Goal: Book appointment/travel/reservation

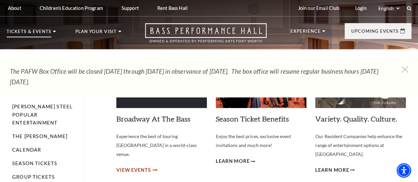
click at [137, 166] on span "View Events" at bounding box center [133, 170] width 35 height 8
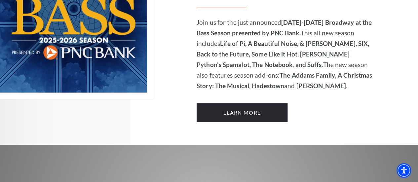
scroll to position [517, 0]
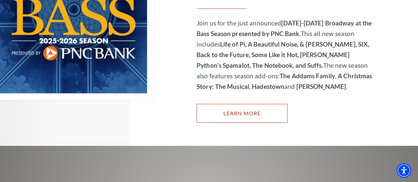
click at [236, 105] on link "Learn More" at bounding box center [242, 113] width 91 height 18
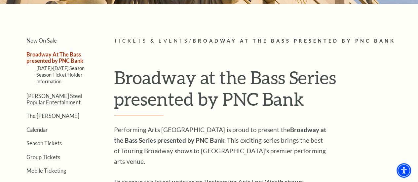
scroll to position [129, 0]
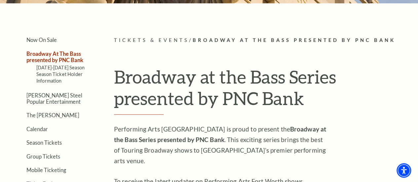
click at [138, 43] on span "Tickets & Events" at bounding box center [151, 40] width 75 height 6
click at [46, 42] on link "Now On Sale" at bounding box center [41, 40] width 30 height 6
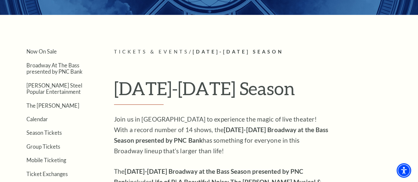
scroll to position [118, 0]
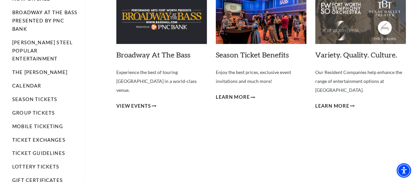
scroll to position [59, 0]
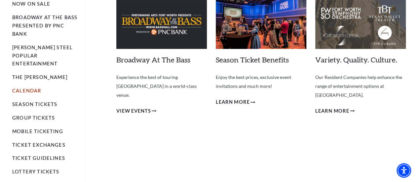
click at [28, 88] on link "Calendar" at bounding box center [26, 91] width 29 height 6
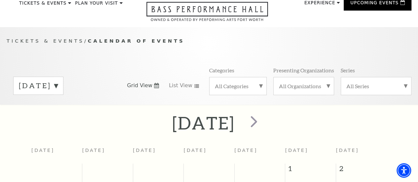
scroll to position [22, 0]
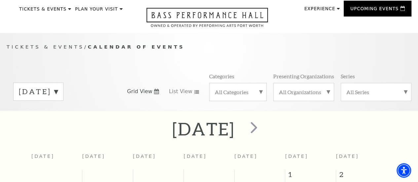
click at [58, 96] on label "[DATE]" at bounding box center [38, 92] width 39 height 10
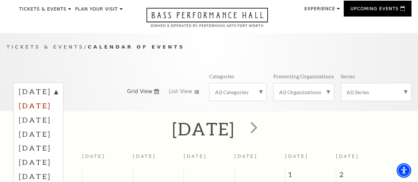
click at [58, 111] on label "[DATE]" at bounding box center [38, 105] width 39 height 14
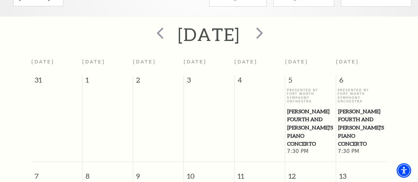
scroll to position [119, 0]
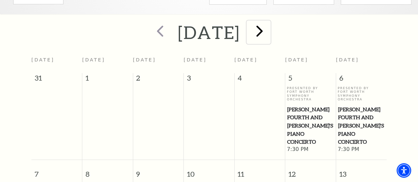
click at [269, 37] on span "next" at bounding box center [259, 30] width 19 height 19
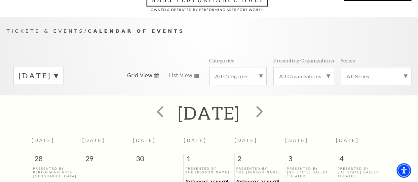
scroll to position [39, 0]
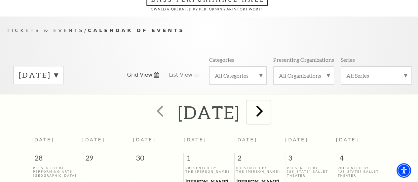
click at [269, 115] on span "next" at bounding box center [259, 110] width 19 height 19
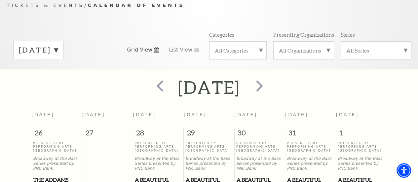
scroll to position [61, 0]
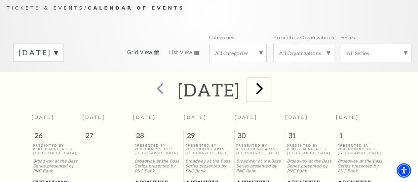
click at [269, 89] on span "next" at bounding box center [259, 88] width 19 height 19
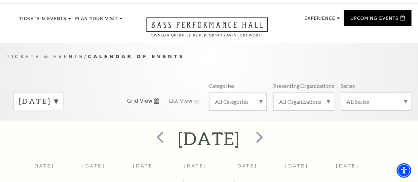
scroll to position [14, 0]
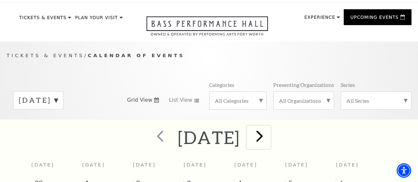
click at [269, 137] on span "next" at bounding box center [259, 135] width 19 height 19
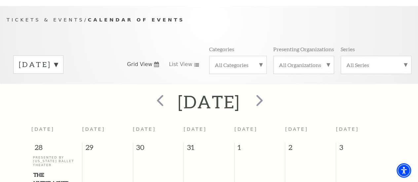
scroll to position [46, 0]
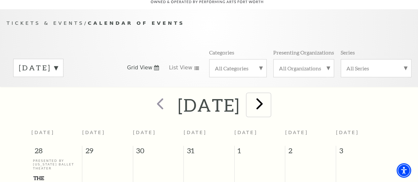
click at [269, 106] on span "next" at bounding box center [259, 103] width 19 height 19
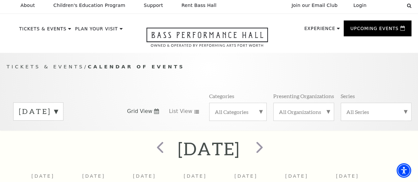
scroll to position [9, 0]
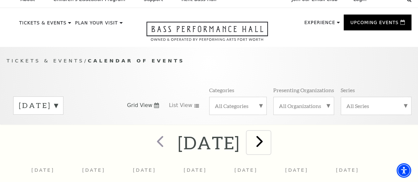
click at [269, 143] on span "next" at bounding box center [259, 141] width 19 height 19
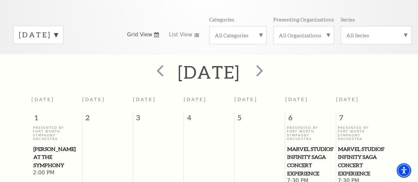
scroll to position [71, 0]
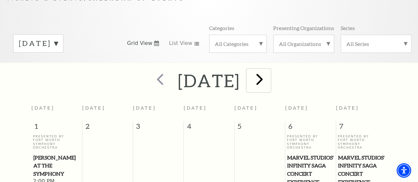
click at [269, 89] on span "next" at bounding box center [259, 79] width 19 height 19
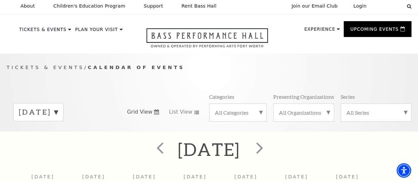
scroll to position [3, 0]
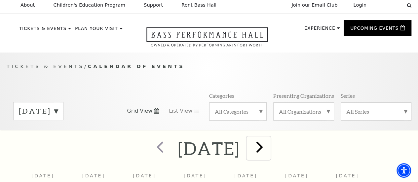
click at [269, 151] on span "next" at bounding box center [259, 146] width 19 height 19
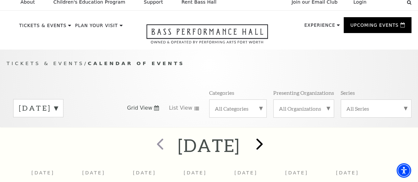
scroll to position [2, 0]
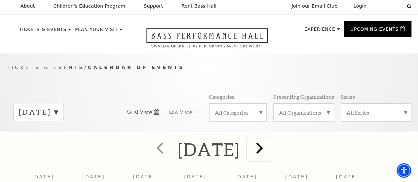
click at [269, 151] on span "next" at bounding box center [259, 147] width 19 height 19
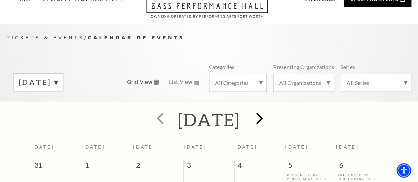
scroll to position [24, 0]
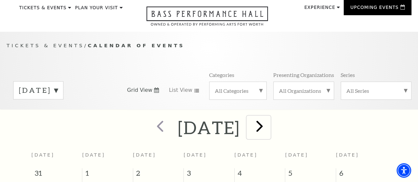
click at [269, 130] on span "next" at bounding box center [259, 126] width 19 height 19
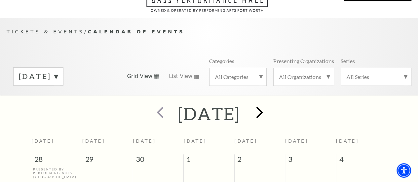
scroll to position [38, 0]
click at [269, 118] on span "next" at bounding box center [259, 112] width 19 height 19
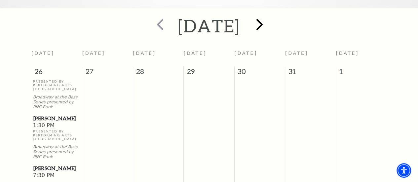
scroll to position [89, 0]
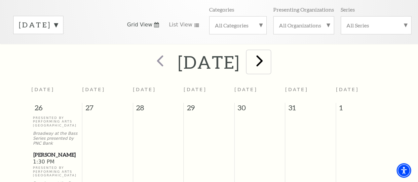
click at [269, 66] on span "next" at bounding box center [259, 60] width 19 height 19
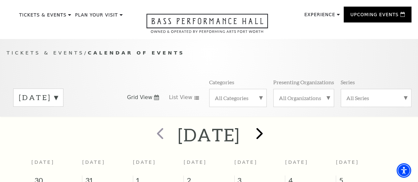
scroll to position [0, 0]
